Goal: Task Accomplishment & Management: Complete application form

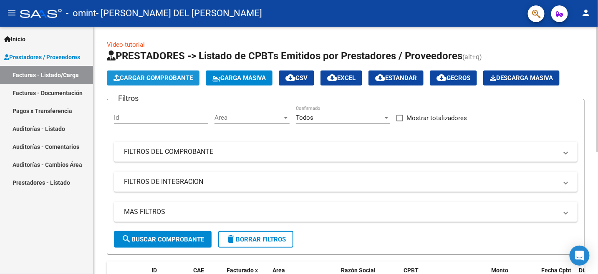
click at [154, 75] on span "Cargar Comprobante" at bounding box center [152, 78] width 79 height 8
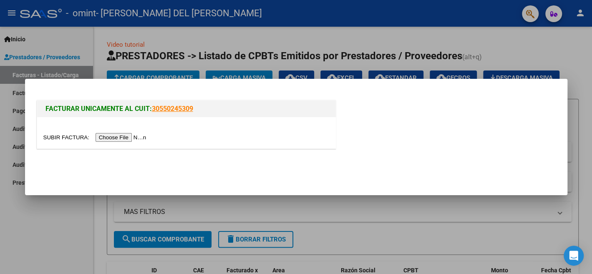
click at [133, 138] on input "file" at bounding box center [95, 137] width 105 height 9
click at [381, 235] on div at bounding box center [296, 137] width 592 height 274
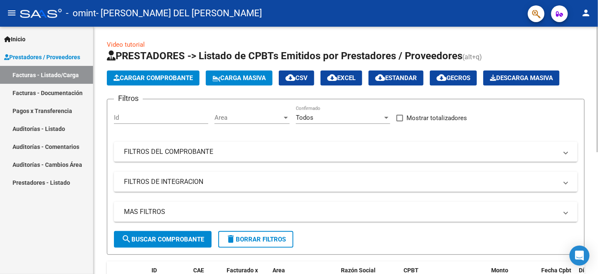
click at [203, 235] on button "search Buscar Comprobante" at bounding box center [163, 239] width 98 height 17
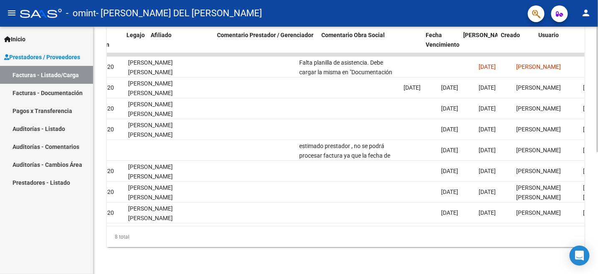
scroll to position [0, 1152]
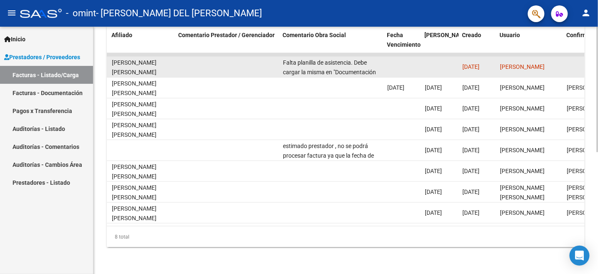
click at [306, 61] on div "Falta planilla de asistencia. Debe cargar la misma en "Documentación Respaldato…" at bounding box center [332, 67] width 98 height 18
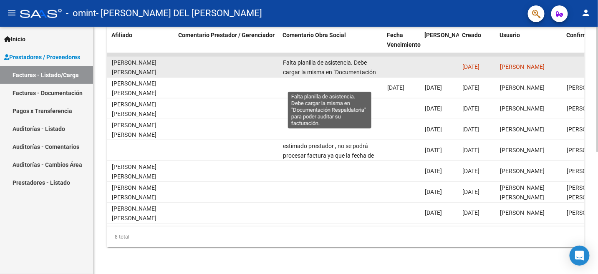
click at [310, 59] on span "Falta planilla de asistencia. Debe cargar la misma en "Documentación Respaldato…" at bounding box center [330, 76] width 95 height 35
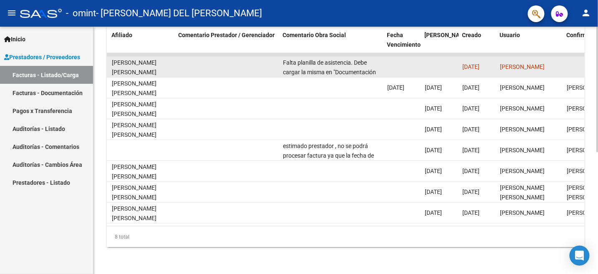
click at [310, 59] on span "Falta planilla de asistencia. Debe cargar la misma en "Documentación Respaldato…" at bounding box center [330, 76] width 95 height 35
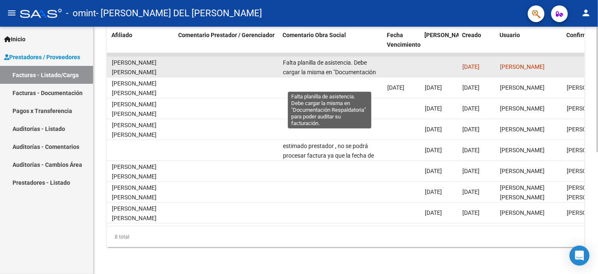
click at [312, 65] on span "Falta planilla de asistencia. Debe cargar la misma en "Documentación Respaldato…" at bounding box center [330, 76] width 95 height 35
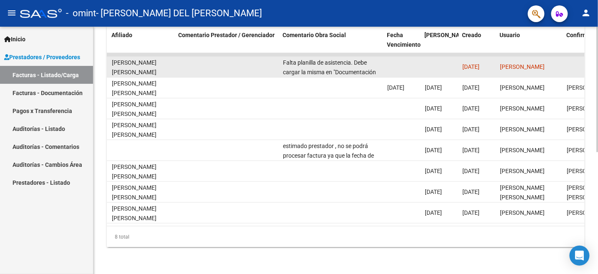
click at [312, 65] on span "Falta planilla de asistencia. Debe cargar la misma en "Documentación Respaldato…" at bounding box center [330, 76] width 95 height 35
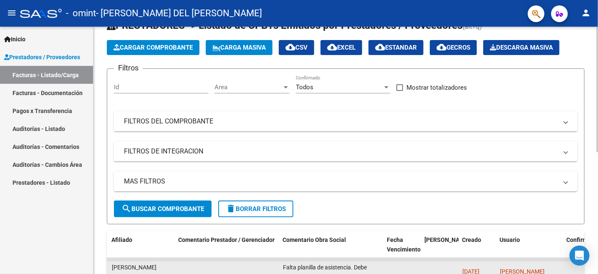
scroll to position [0, 0]
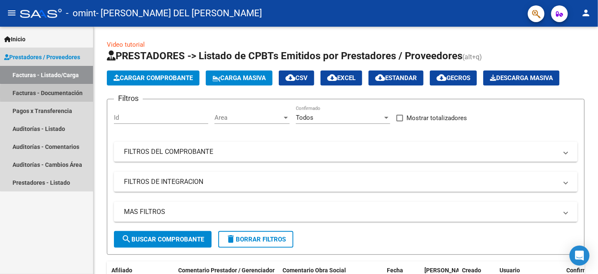
click at [73, 93] on link "Facturas - Documentación" at bounding box center [46, 93] width 93 height 18
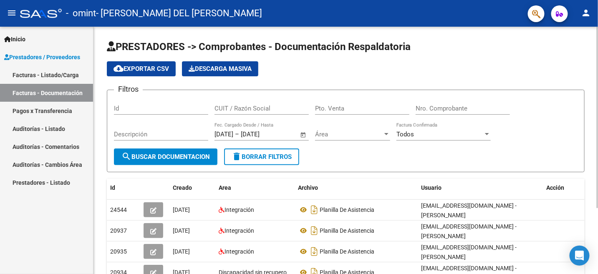
click at [182, 159] on span "search Buscar Documentacion" at bounding box center [165, 157] width 88 height 8
click at [174, 156] on span "search Buscar Documentacion" at bounding box center [165, 157] width 88 height 8
click at [154, 109] on input "Id" at bounding box center [161, 109] width 94 height 8
click at [318, 158] on form "Filtros Id CUIT / Razón Social Pto. Venta Nro. Comprobante Descripción [DATE] […" at bounding box center [345, 131] width 477 height 83
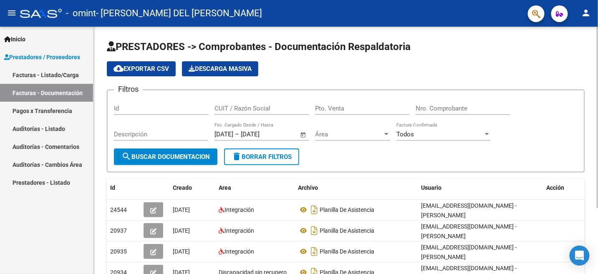
click at [148, 69] on span "cloud_download Exportar CSV" at bounding box center [140, 69] width 55 height 8
click at [72, 75] on link "Facturas - Listado/Carga" at bounding box center [46, 75] width 93 height 18
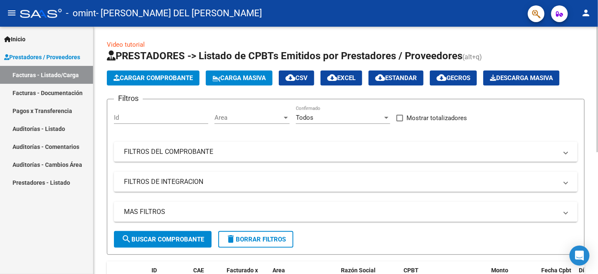
click at [155, 78] on span "Cargar Comprobante" at bounding box center [152, 78] width 79 height 8
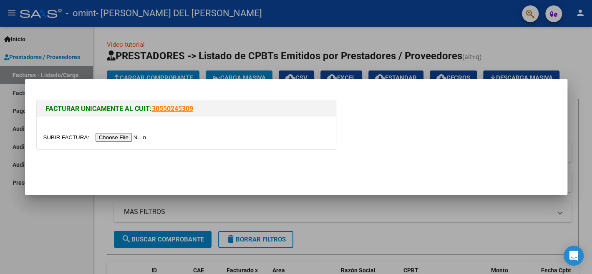
click at [142, 136] on input "file" at bounding box center [95, 137] width 105 height 9
click at [328, 205] on div at bounding box center [296, 137] width 592 height 274
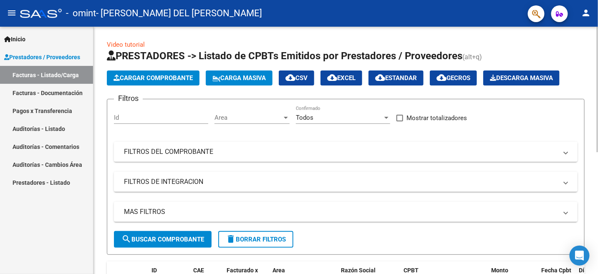
click at [185, 151] on mat-panel-title "FILTROS DEL COMPROBANTE" at bounding box center [340, 151] width 433 height 9
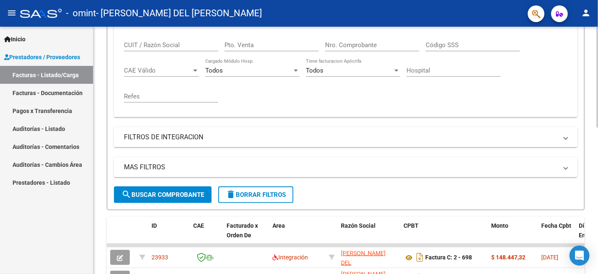
scroll to position [167, 0]
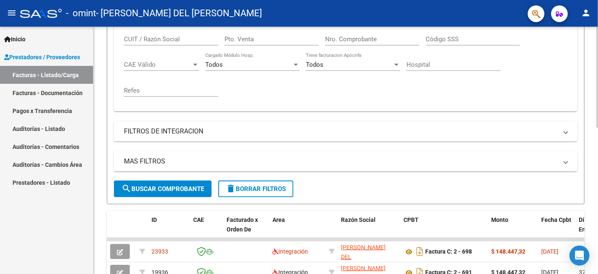
click at [188, 132] on mat-panel-title "FILTROS DE INTEGRACION" at bounding box center [340, 131] width 433 height 9
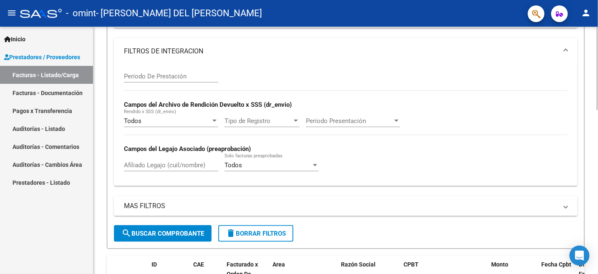
scroll to position [292, 0]
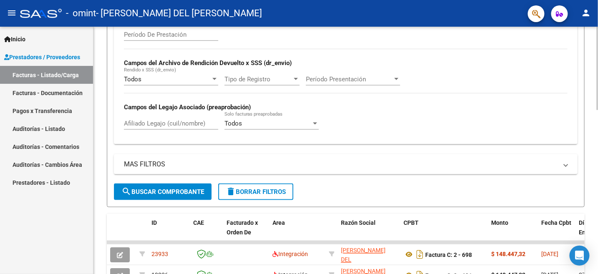
click at [153, 163] on mat-panel-title "MAS FILTROS" at bounding box center [340, 164] width 433 height 9
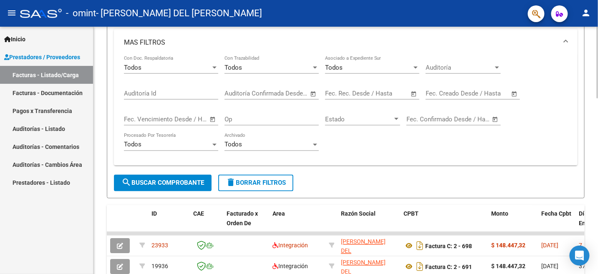
scroll to position [334, 0]
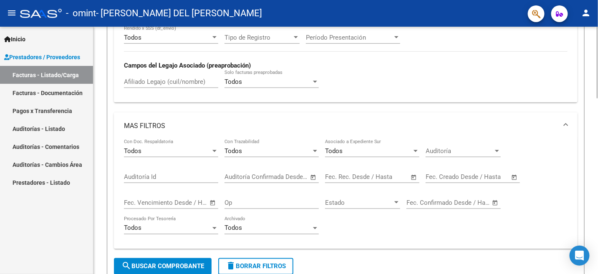
click at [563, 126] on span "MAS FILTROS" at bounding box center [344, 125] width 440 height 9
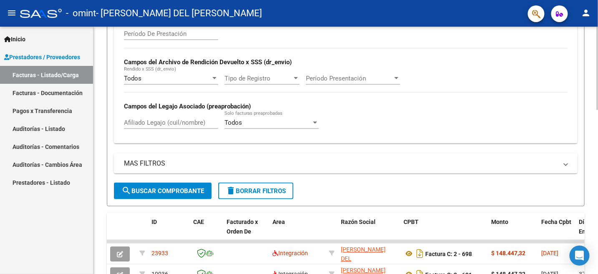
scroll to position [250, 0]
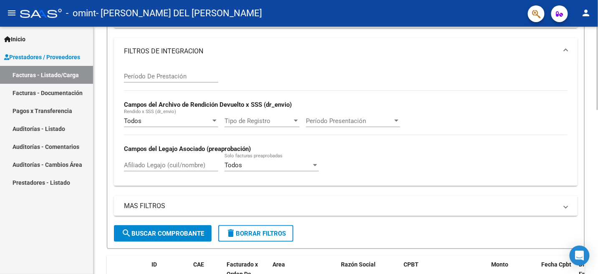
click at [568, 50] on mat-expansion-panel-header "FILTROS DE INTEGRACION" at bounding box center [345, 51] width 463 height 27
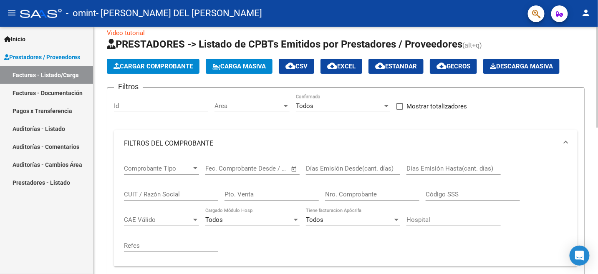
scroll to position [0, 0]
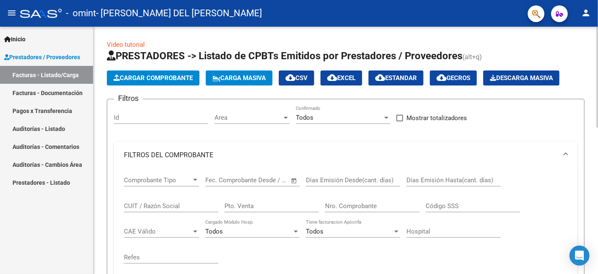
click at [568, 152] on mat-expansion-panel-header "FILTROS DEL COMPROBANTE" at bounding box center [345, 155] width 463 height 27
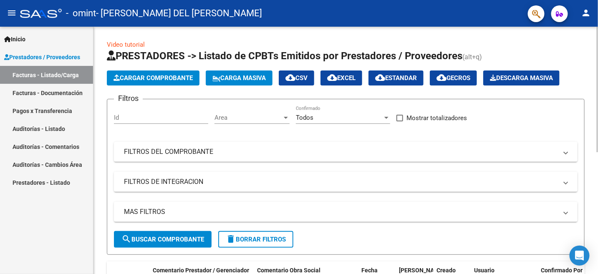
click at [166, 76] on span "Cargar Comprobante" at bounding box center [152, 78] width 79 height 8
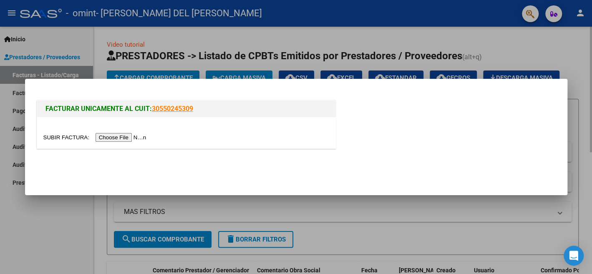
click at [166, 76] on div at bounding box center [296, 137] width 592 height 274
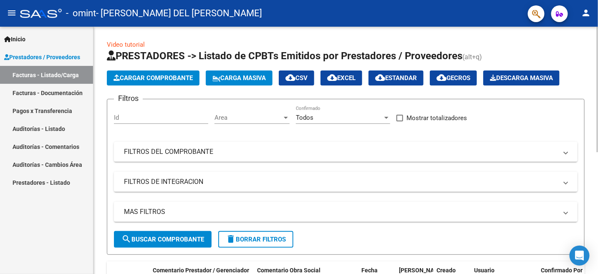
click at [244, 78] on span "Carga Masiva" at bounding box center [238, 78] width 53 height 8
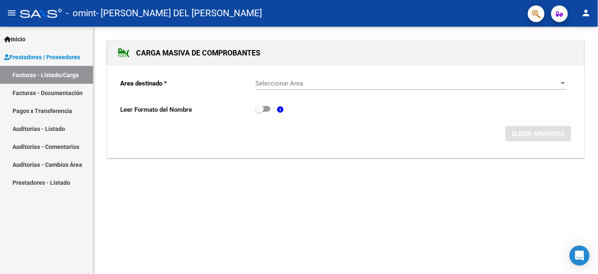
click at [275, 35] on div "CARGA MASIVA DE COMPROBANTES Area destinado * Seleccionar Area Seleccionar Area…" at bounding box center [345, 107] width 504 height 161
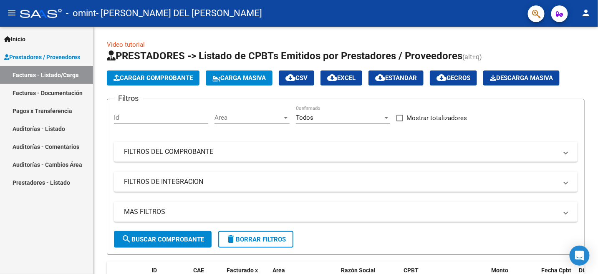
click at [60, 93] on link "Facturas - Documentación" at bounding box center [46, 93] width 93 height 18
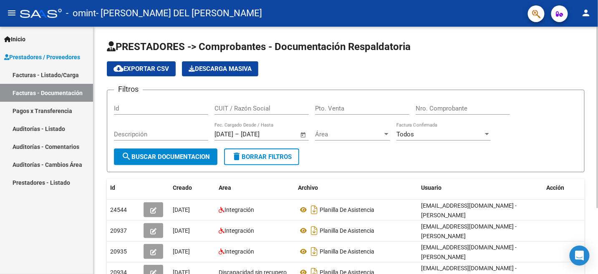
click at [238, 110] on input "CUIT / Razón Social" at bounding box center [261, 109] width 94 height 8
click at [174, 109] on input "Id" at bounding box center [161, 109] width 94 height 8
click at [68, 56] on span "Prestadores / Proveedores" at bounding box center [42, 57] width 76 height 9
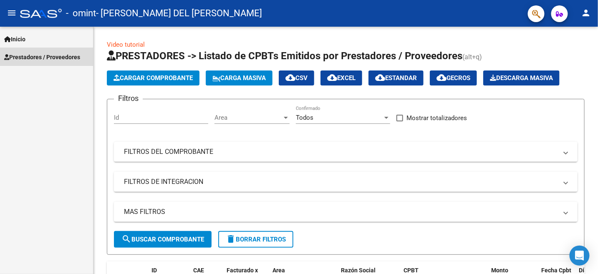
click at [66, 57] on span "Prestadores / Proveedores" at bounding box center [42, 57] width 76 height 9
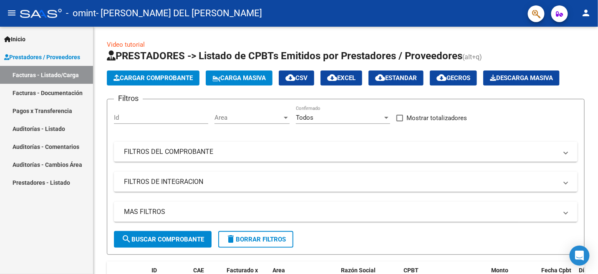
click at [60, 90] on link "Facturas - Documentación" at bounding box center [46, 93] width 93 height 18
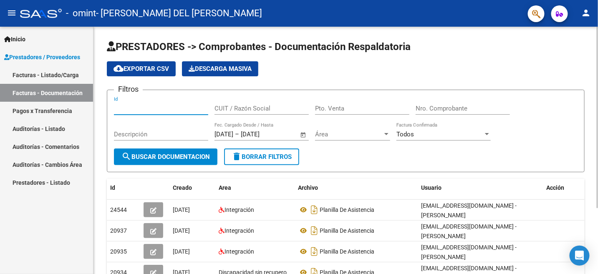
click at [136, 110] on input "Id" at bounding box center [161, 109] width 94 height 8
type input "23933"
click at [249, 108] on input "CUIT / Razón Social" at bounding box center [261, 109] width 94 height 8
type input "27245102408"
click at [335, 113] on div "Pto. Venta" at bounding box center [362, 106] width 94 height 18
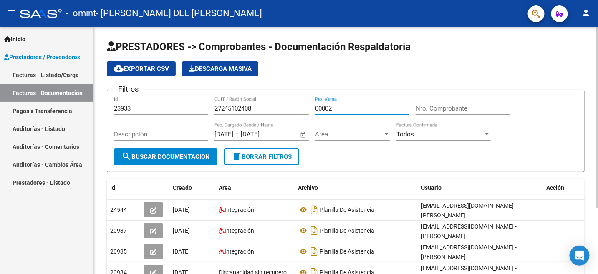
type input "00002"
click at [427, 108] on input "Nro. Comprobante" at bounding box center [462, 109] width 94 height 8
type input "00000698"
click at [184, 136] on input "Descripción" at bounding box center [161, 135] width 94 height 8
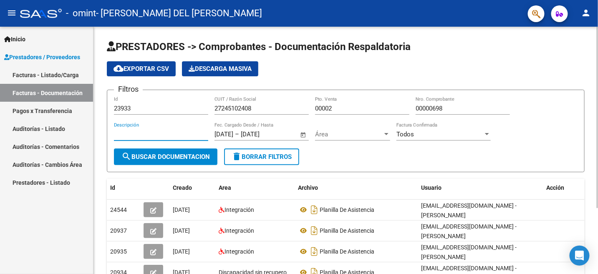
click at [221, 134] on input "[DATE]" at bounding box center [223, 135] width 19 height 8
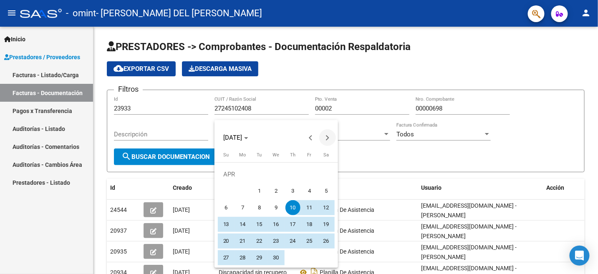
click at [329, 137] on span "Next month" at bounding box center [327, 137] width 17 height 17
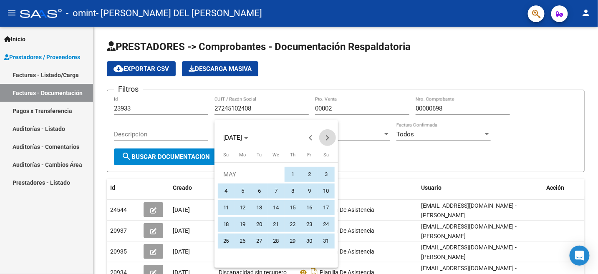
click at [329, 137] on span "Next month" at bounding box center [327, 137] width 17 height 17
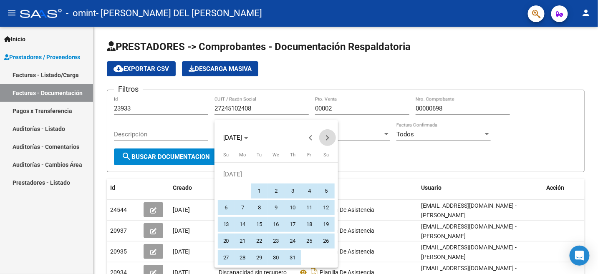
click at [329, 137] on span "Next month" at bounding box center [327, 137] width 17 height 17
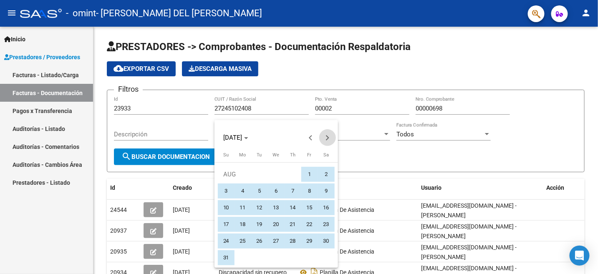
click at [328, 137] on button "Next month" at bounding box center [327, 137] width 17 height 17
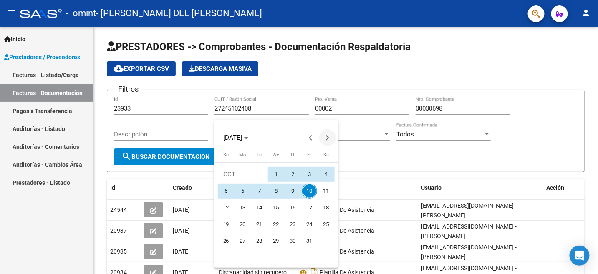
click at [328, 137] on button "Next month" at bounding box center [327, 137] width 17 height 17
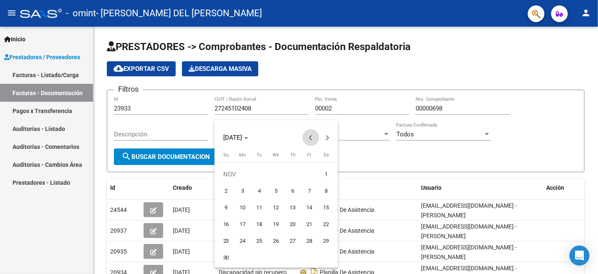
click at [306, 137] on span "Previous month" at bounding box center [310, 137] width 17 height 17
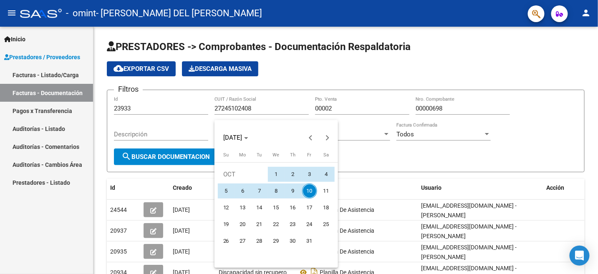
click at [307, 171] on span "3" at bounding box center [309, 174] width 15 height 15
type input "[DATE]"
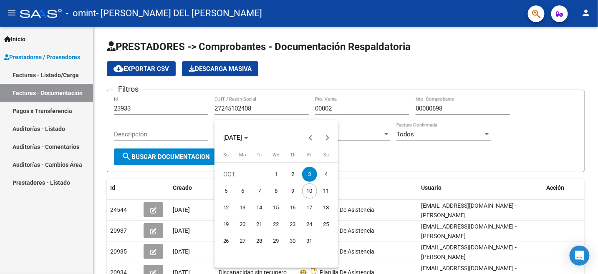
click at [346, 158] on div at bounding box center [299, 137] width 598 height 274
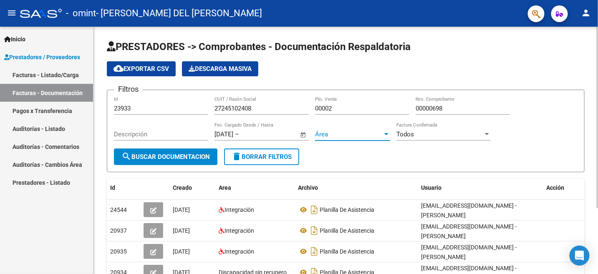
click at [332, 134] on span "Área" at bounding box center [349, 135] width 68 height 8
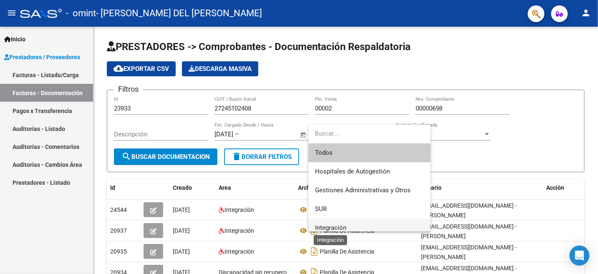
click at [339, 224] on span "Integración" at bounding box center [330, 228] width 31 height 8
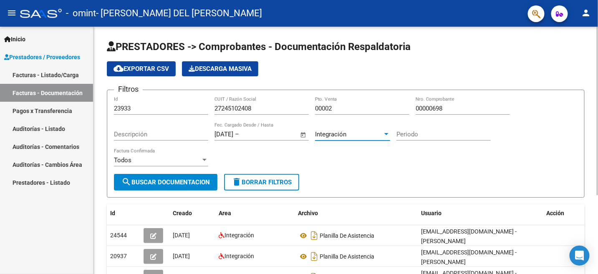
click at [414, 136] on input "Periodo" at bounding box center [443, 135] width 94 height 8
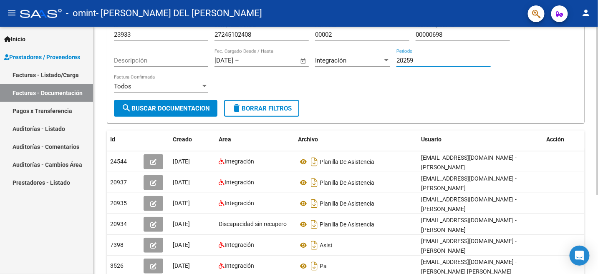
scroll to position [0, 0]
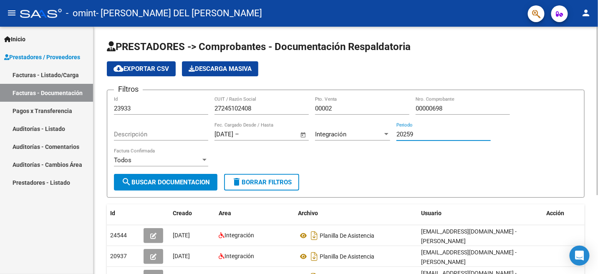
type input "20259"
click at [205, 160] on div at bounding box center [204, 160] width 4 height 2
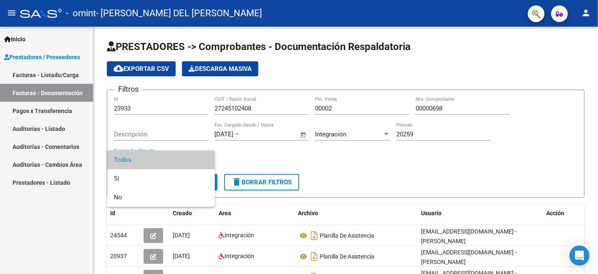
click at [230, 159] on div at bounding box center [299, 137] width 598 height 274
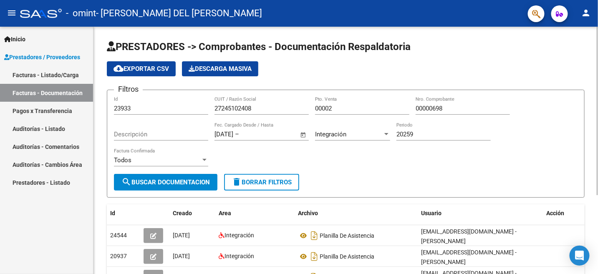
click at [204, 160] on div at bounding box center [204, 160] width 4 height 2
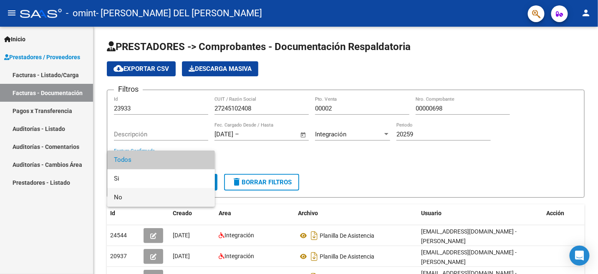
click at [142, 198] on span "No" at bounding box center [161, 197] width 94 height 19
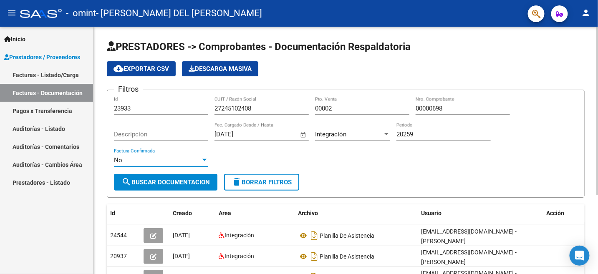
click at [206, 159] on div at bounding box center [205, 160] width 8 height 7
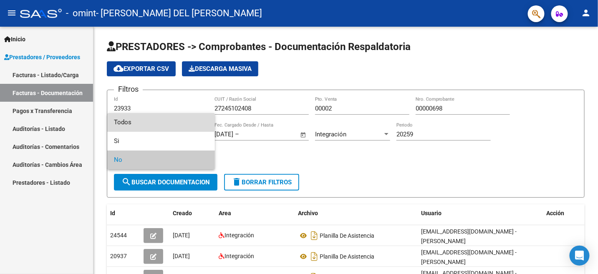
click at [133, 121] on span "Todos" at bounding box center [161, 122] width 94 height 19
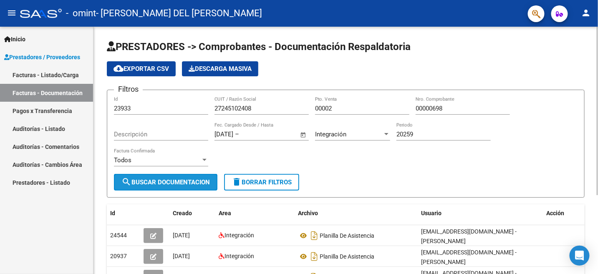
click at [170, 179] on span "search Buscar Documentacion" at bounding box center [165, 182] width 88 height 8
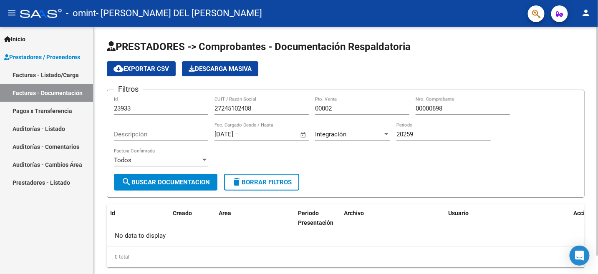
click at [166, 180] on span "search Buscar Documentacion" at bounding box center [165, 182] width 88 height 8
click at [276, 181] on span "delete Borrar Filtros" at bounding box center [261, 182] width 60 height 8
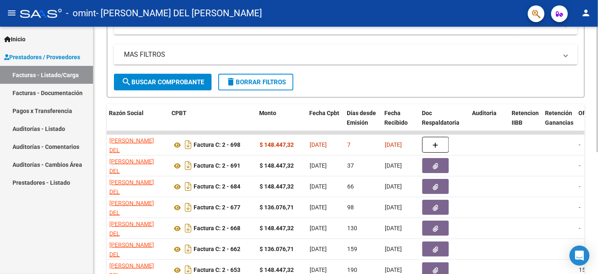
scroll to position [116, 0]
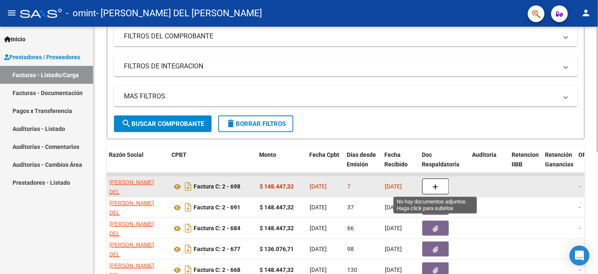
click at [437, 184] on icon "button" at bounding box center [435, 187] width 6 height 6
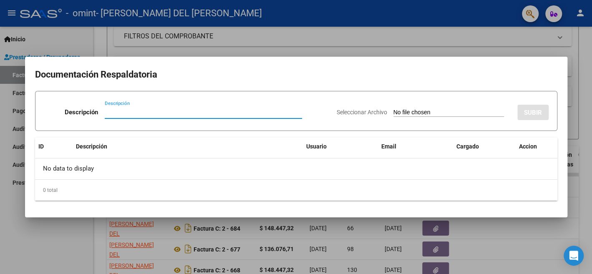
click at [124, 113] on input "Descripción" at bounding box center [203, 112] width 197 height 8
type input "Planilla de Asistencia"
click at [417, 110] on input "Seleccionar Archivo" at bounding box center [448, 113] width 110 height 8
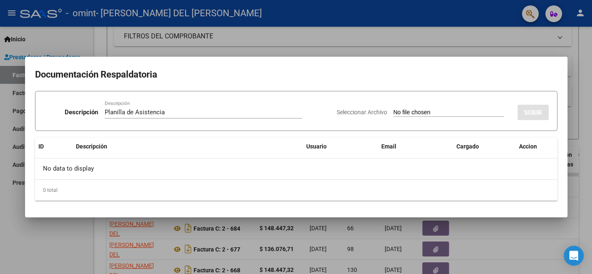
click at [398, 112] on input "Seleccionar Archivo" at bounding box center [448, 113] width 110 height 8
type input "C:\fakepath\Planillla Asist,SEPTIEMBRE 2025 [PERSON_NAME][GEOGRAPHIC_DATA]pdf"
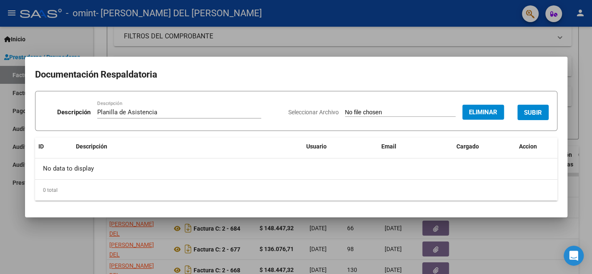
click at [537, 112] on span "SUBIR" at bounding box center [533, 113] width 18 height 8
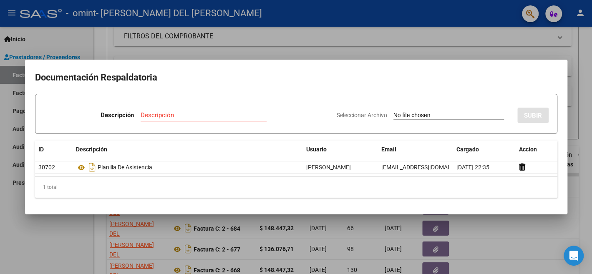
click at [404, 207] on mat-dialog-container "Documentación Respaldatoria Descripción Descripción Seleccionar Archivo SUBIR I…" at bounding box center [296, 137] width 542 height 155
drag, startPoint x: 70, startPoint y: 233, endPoint x: 71, endPoint y: 227, distance: 5.5
click at [70, 230] on div at bounding box center [296, 137] width 592 height 274
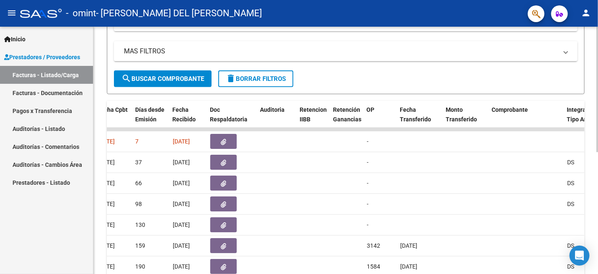
scroll to position [157, 0]
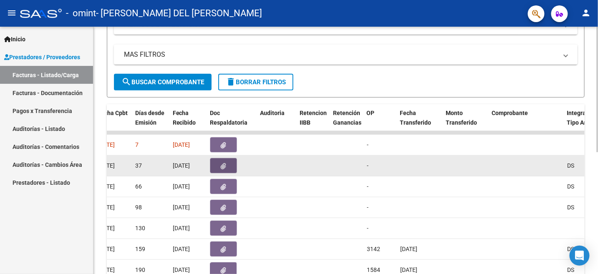
click at [216, 161] on button "button" at bounding box center [223, 165] width 27 height 15
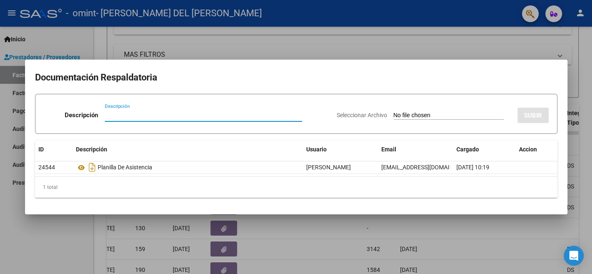
click at [39, 238] on div at bounding box center [296, 137] width 592 height 274
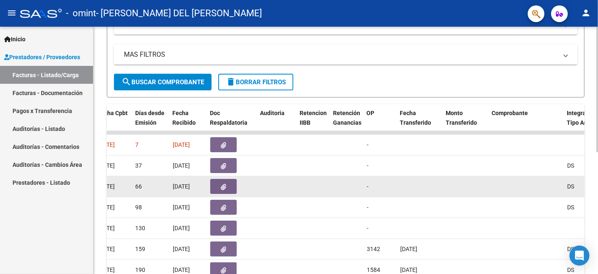
click at [223, 188] on icon "button" at bounding box center [223, 187] width 5 height 6
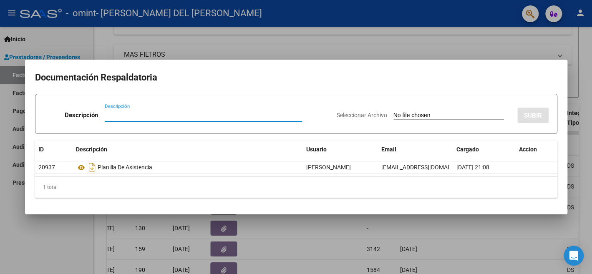
click at [68, 242] on div at bounding box center [296, 137] width 592 height 274
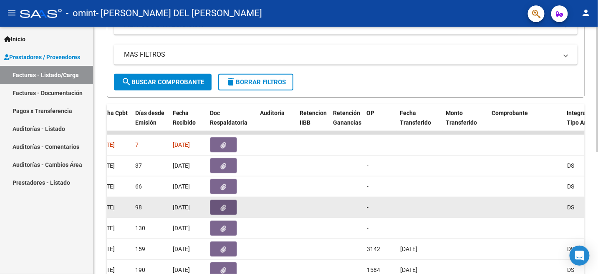
click at [224, 206] on icon "button" at bounding box center [223, 208] width 5 height 6
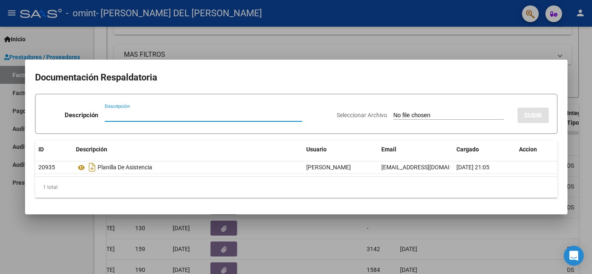
click at [67, 241] on div at bounding box center [296, 137] width 592 height 274
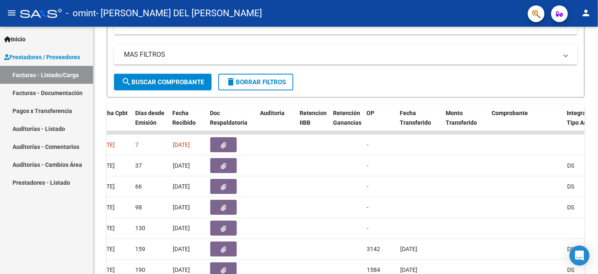
click at [25, 41] on span "Inicio" at bounding box center [14, 39] width 21 height 9
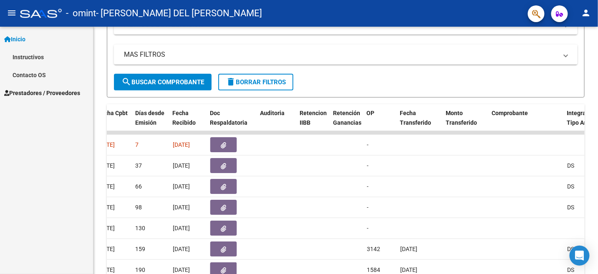
click at [53, 90] on span "Prestadores / Proveedores" at bounding box center [42, 92] width 76 height 9
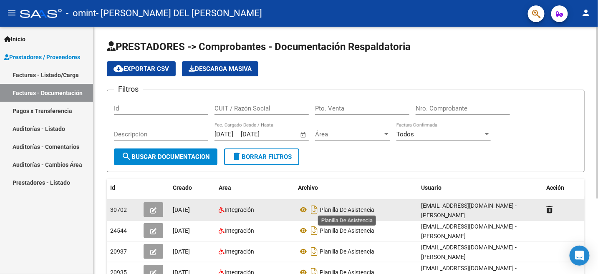
click at [353, 210] on span "Planilla De Asistencia" at bounding box center [346, 209] width 55 height 7
click at [304, 208] on icon at bounding box center [303, 210] width 11 height 10
